Goal: Task Accomplishment & Management: Complete application form

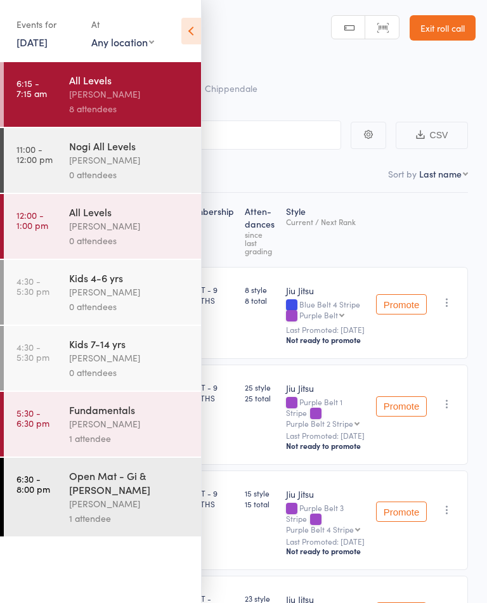
click at [198, 23] on icon at bounding box center [191, 31] width 20 height 27
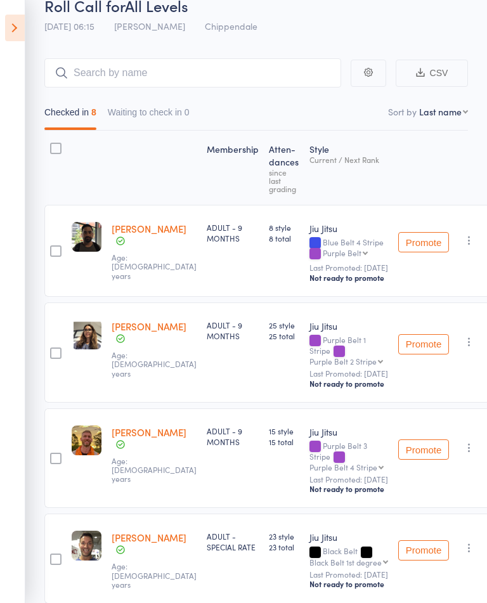
scroll to position [49, 0]
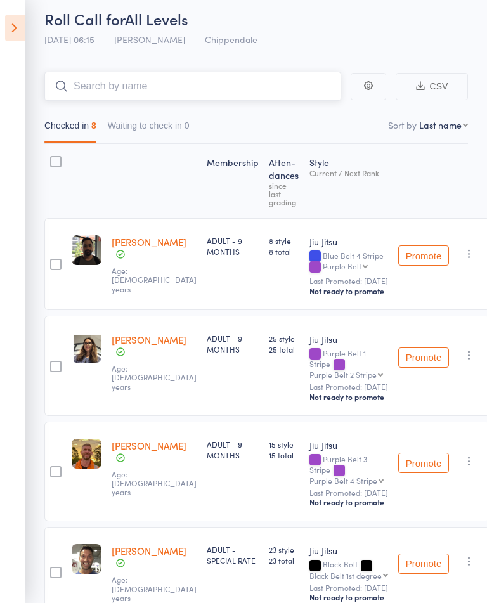
click at [91, 91] on input "search" at bounding box center [192, 86] width 297 height 29
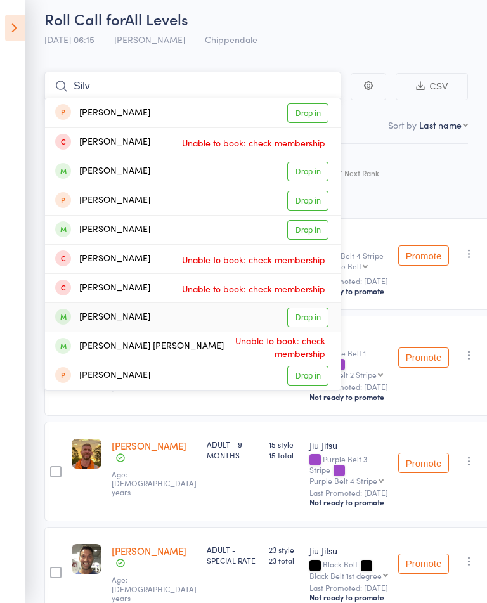
type input "Silv"
click at [321, 321] on link "Drop in" at bounding box center [307, 317] width 41 height 20
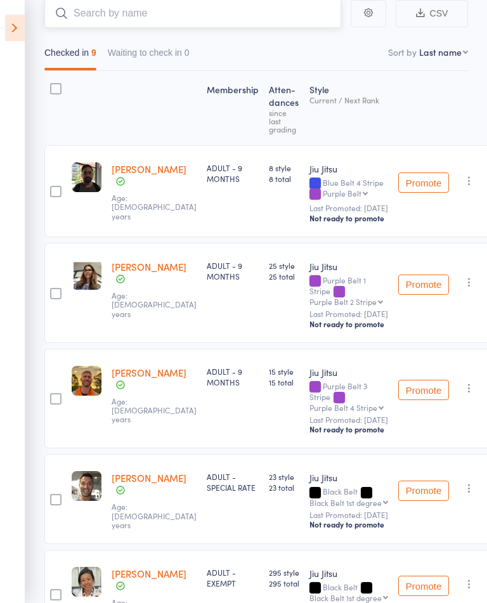
scroll to position [0, 0]
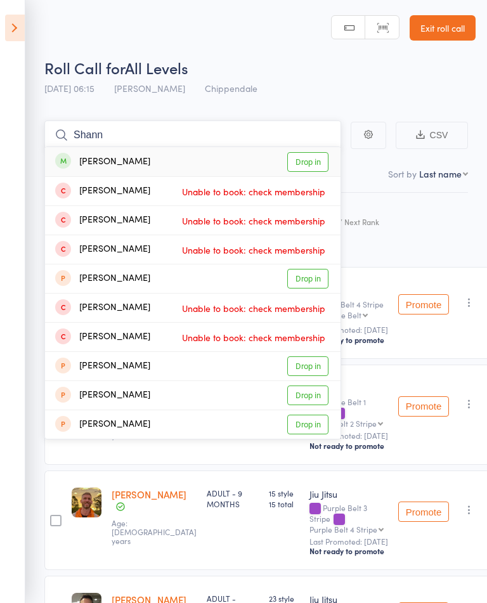
type input "Shann"
click at [315, 168] on link "Drop in" at bounding box center [307, 162] width 41 height 20
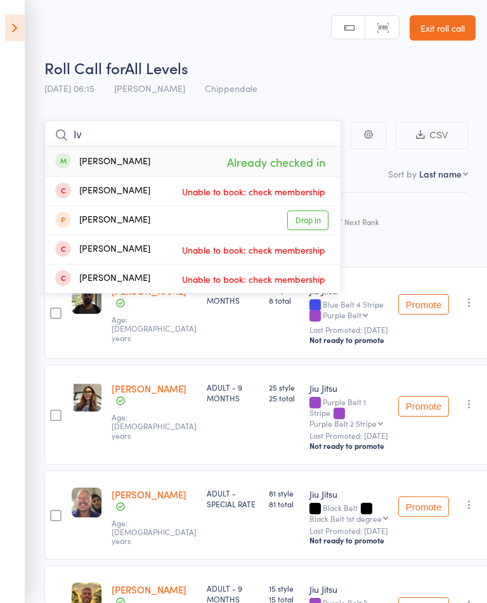
type input "I"
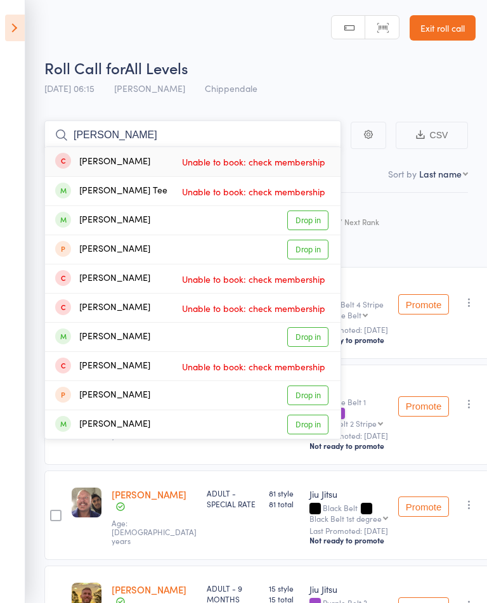
type input "Cari"
click at [317, 207] on div "Carina Salvemini Drop in" at bounding box center [192, 220] width 295 height 29
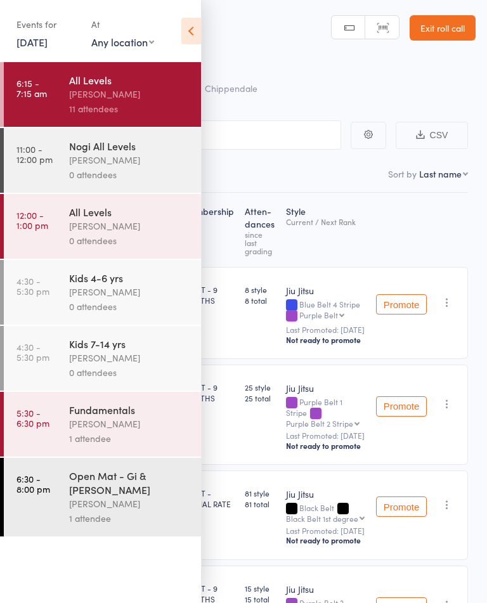
click at [89, 443] on div "1 attendee" at bounding box center [129, 438] width 121 height 15
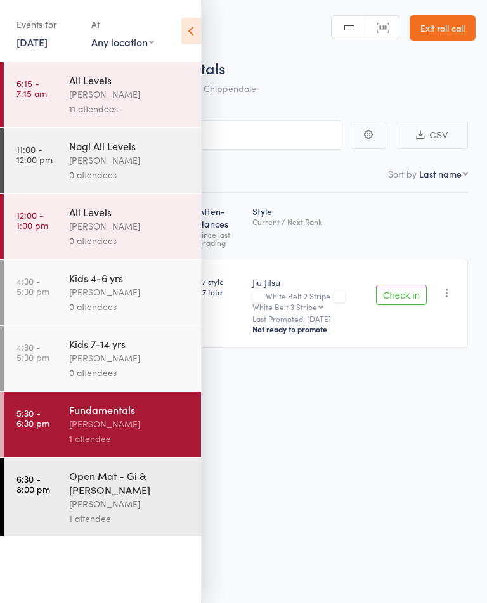
click at [191, 40] on icon at bounding box center [191, 31] width 20 height 27
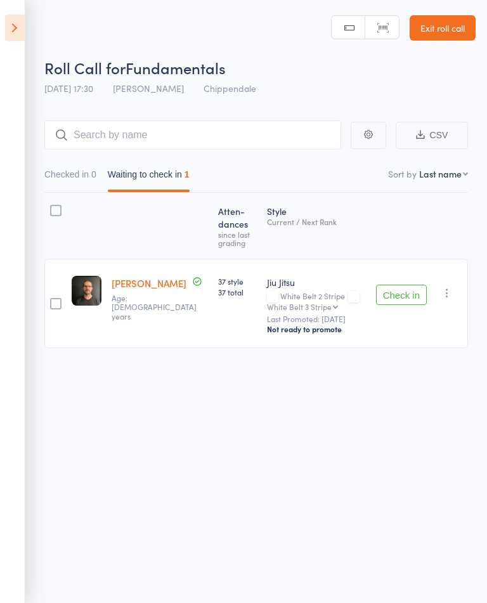
click at [19, 30] on icon at bounding box center [15, 28] width 20 height 27
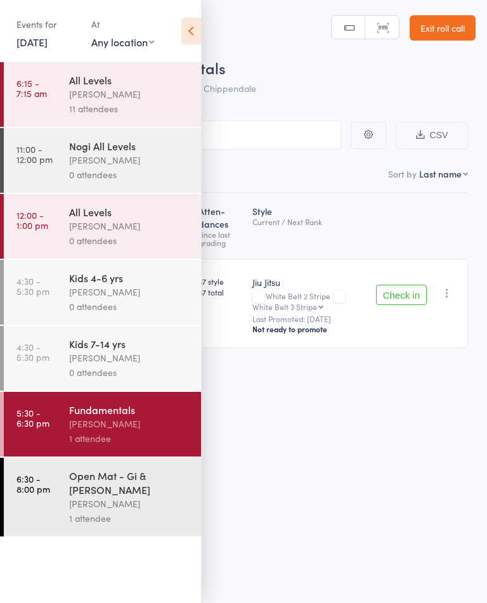
click at [54, 164] on link "11:00 - 12:00 pm Nogi All Levels Werique Oliveira 0 attendees" at bounding box center [102, 160] width 197 height 65
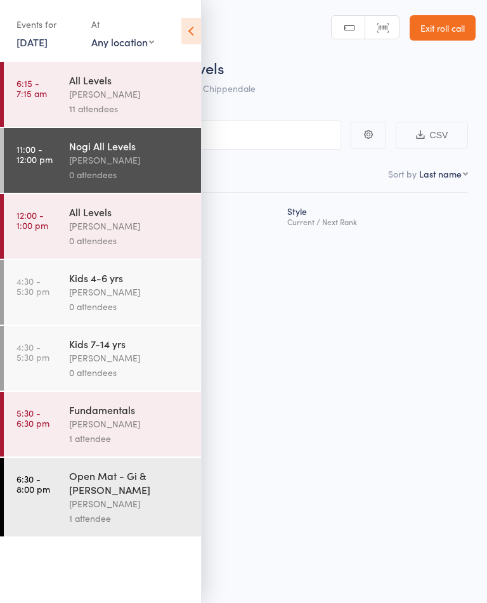
click at [194, 34] on icon at bounding box center [191, 31] width 20 height 27
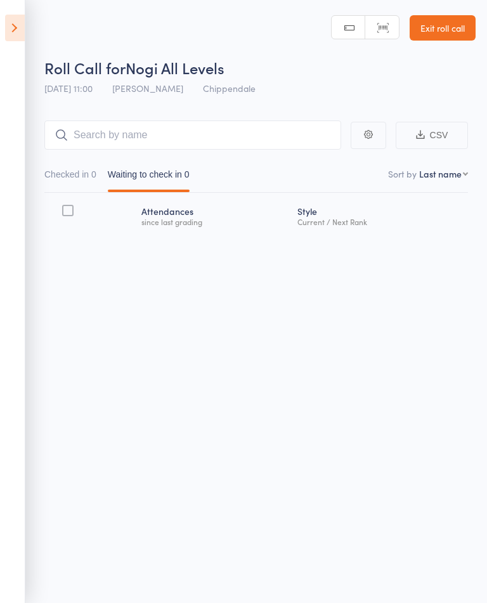
click at [456, 29] on link "Exit roll call" at bounding box center [443, 27] width 66 height 25
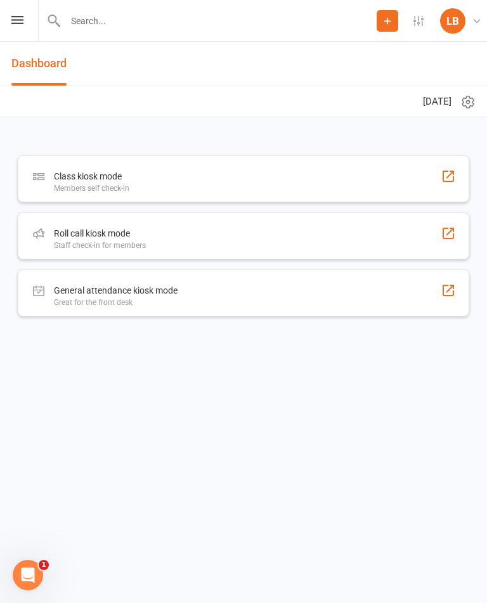
click at [15, 23] on icon at bounding box center [17, 20] width 12 height 8
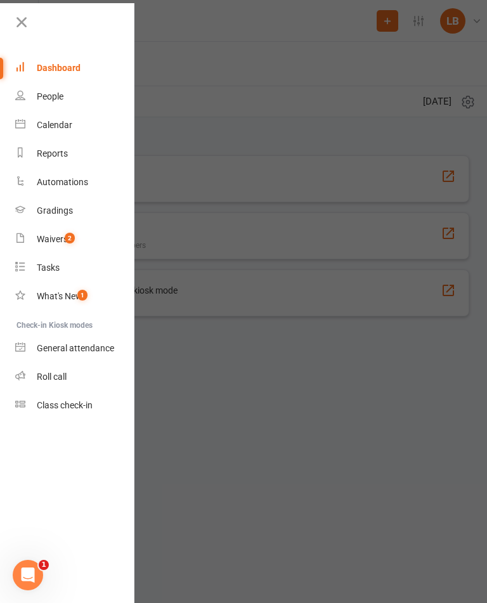
click at [34, 213] on link "Gradings" at bounding box center [75, 211] width 120 height 29
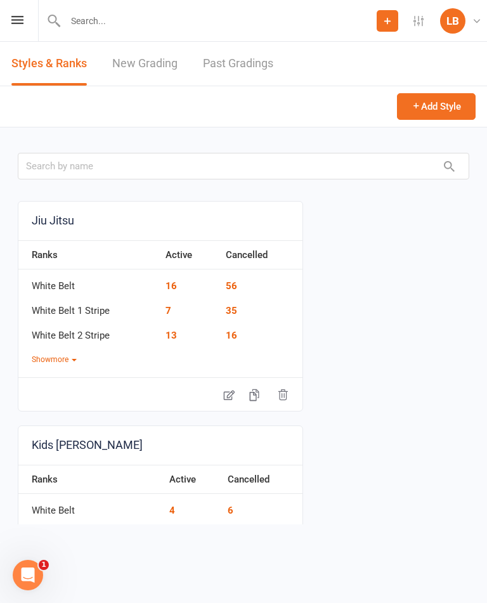
click at [138, 61] on link "New Grading" at bounding box center [144, 64] width 65 height 44
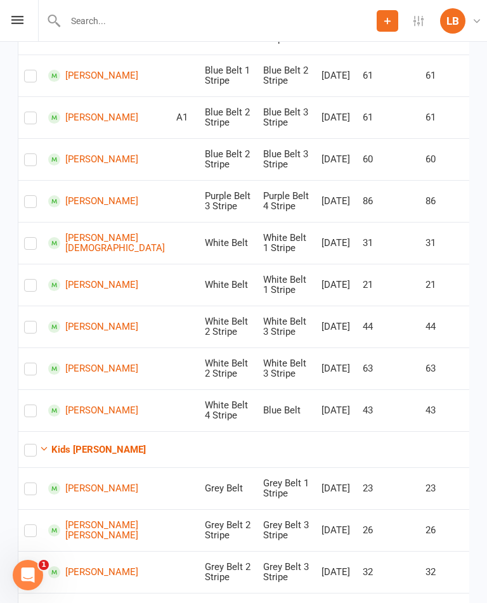
scroll to position [351, 0]
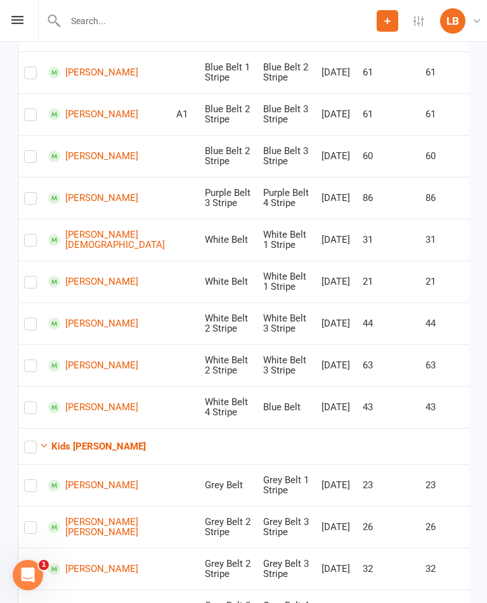
click at [35, 449] on label at bounding box center [30, 449] width 13 height 0
click at [35, 441] on input "checkbox" at bounding box center [30, 441] width 13 height 0
checkbox input "true"
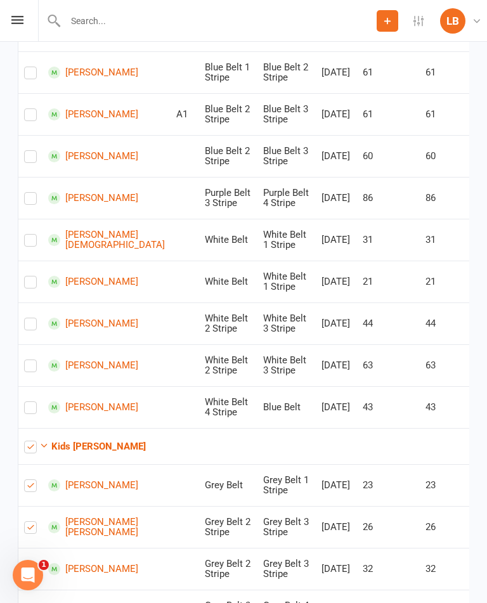
checkbox input "true"
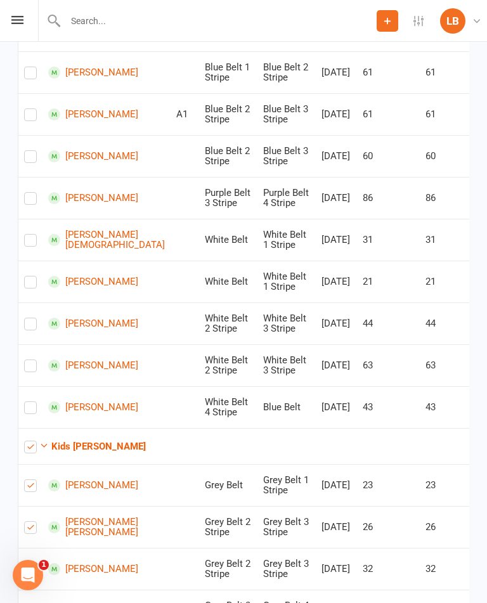
checkbox input "true"
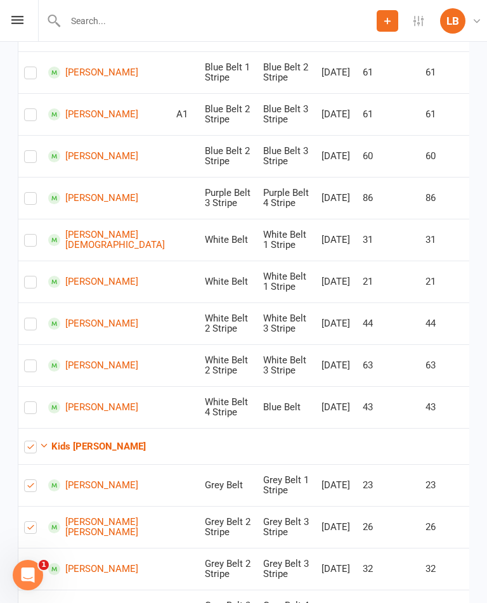
checkbox input "true"
click at [41, 441] on icon "button" at bounding box center [44, 446] width 10 height 10
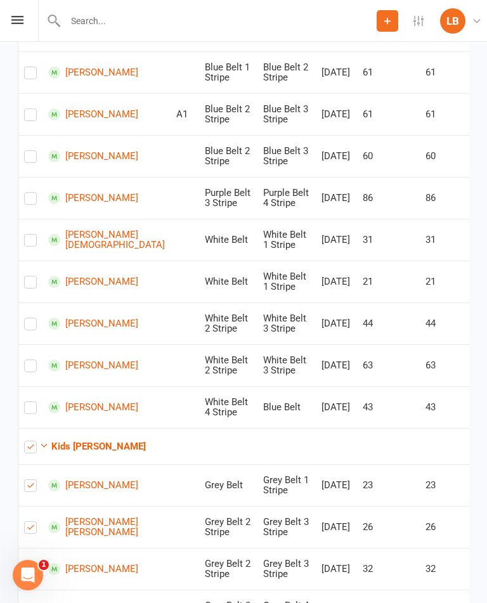
scroll to position [230, 0]
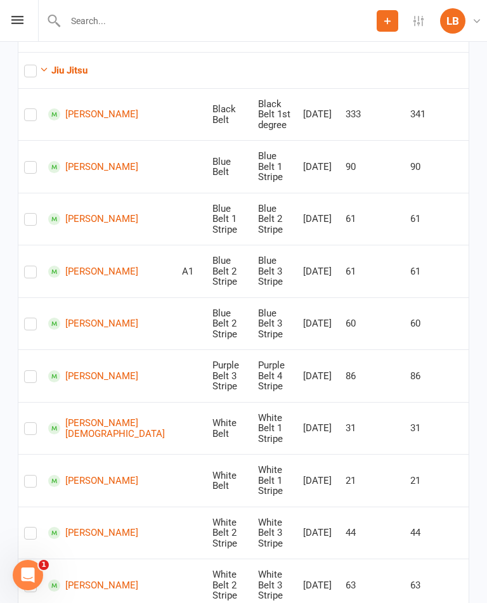
checkbox input "false"
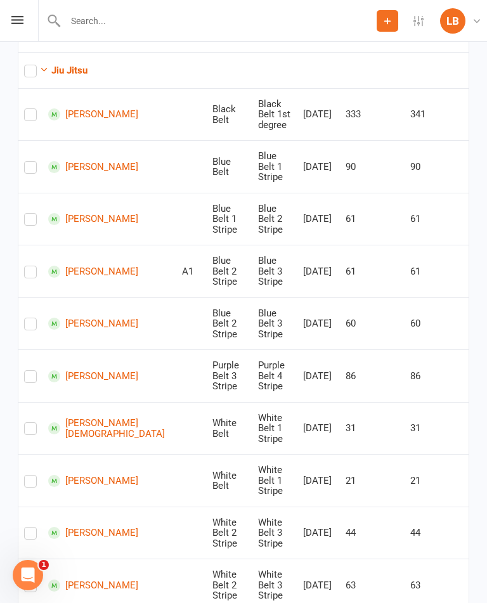
click at [18, 581] on div "Open Intercom Messenger" at bounding box center [28, 575] width 42 height 42
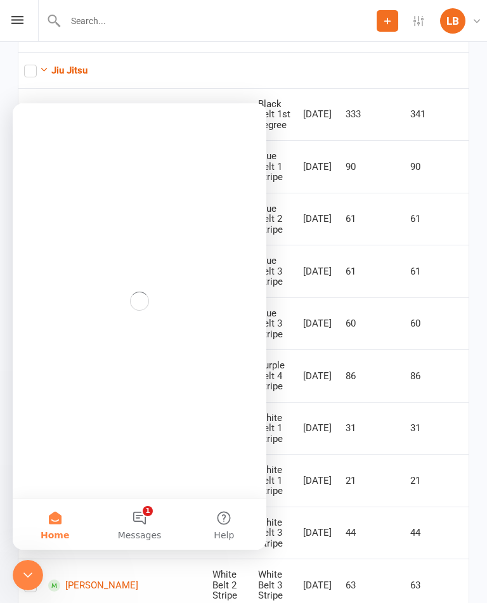
scroll to position [0, 0]
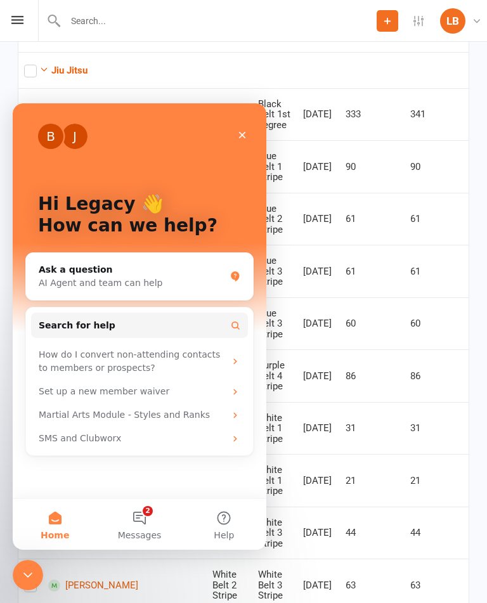
click at [245, 129] on div "Close" at bounding box center [242, 135] width 23 height 23
